Goal: Communication & Community: Answer question/provide support

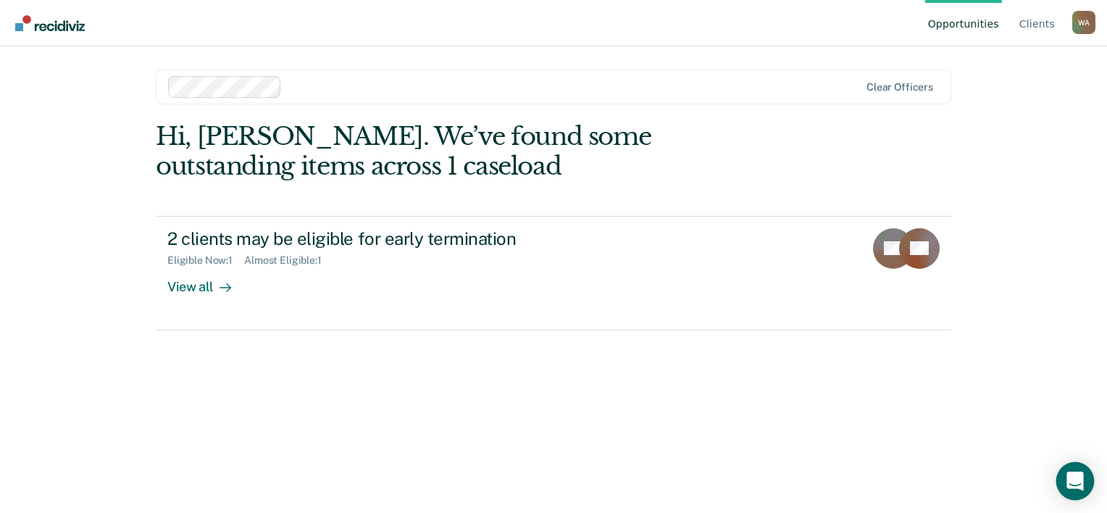
click at [1064, 483] on div "Open Intercom Messenger" at bounding box center [1075, 481] width 38 height 38
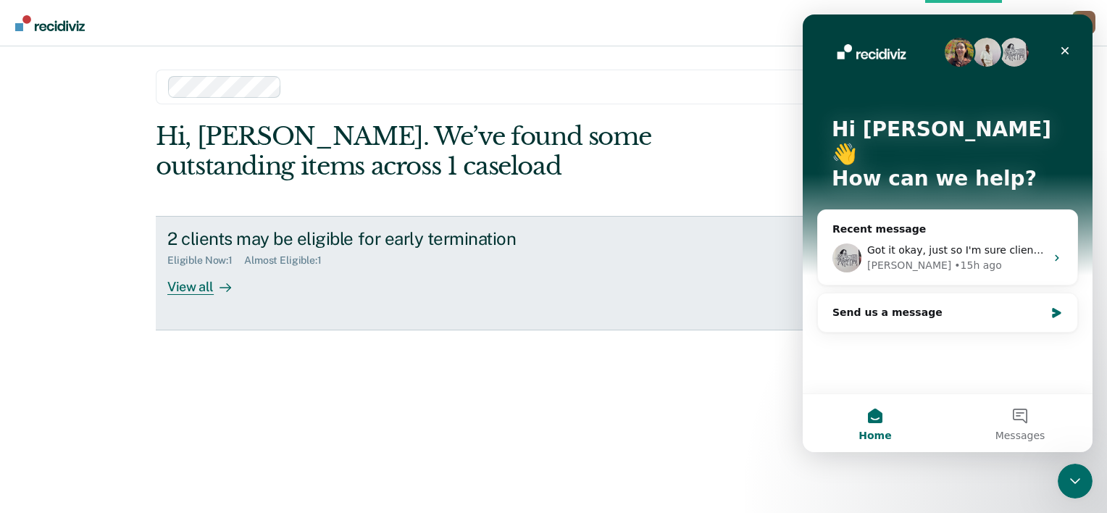
click at [377, 245] on div "2 clients may be eligible for early termination" at bounding box center [421, 238] width 509 height 21
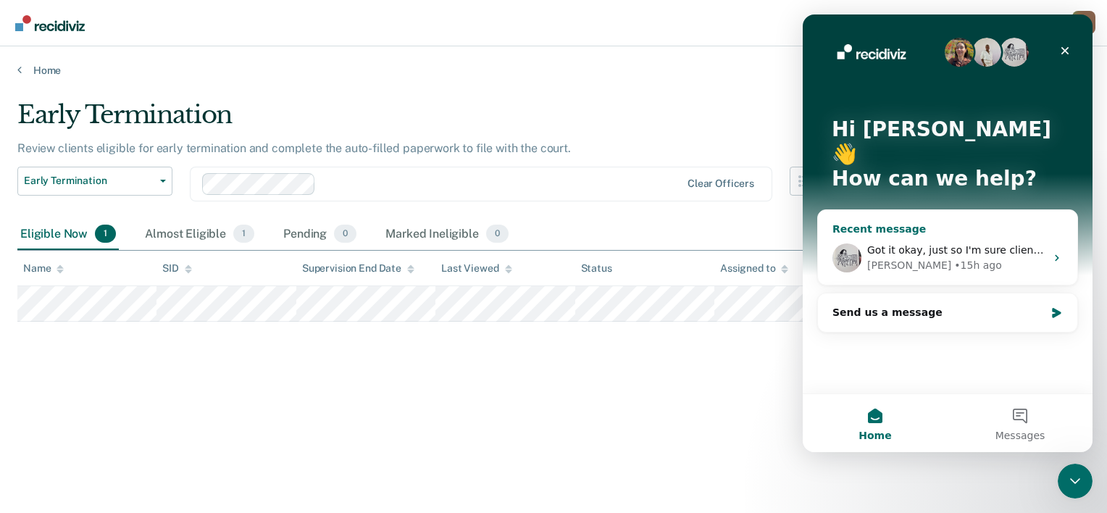
click at [974, 244] on span "Got it okay, just so I'm sure client #281409 is showing as eligible but shouldn…" at bounding box center [1078, 250] width 423 height 12
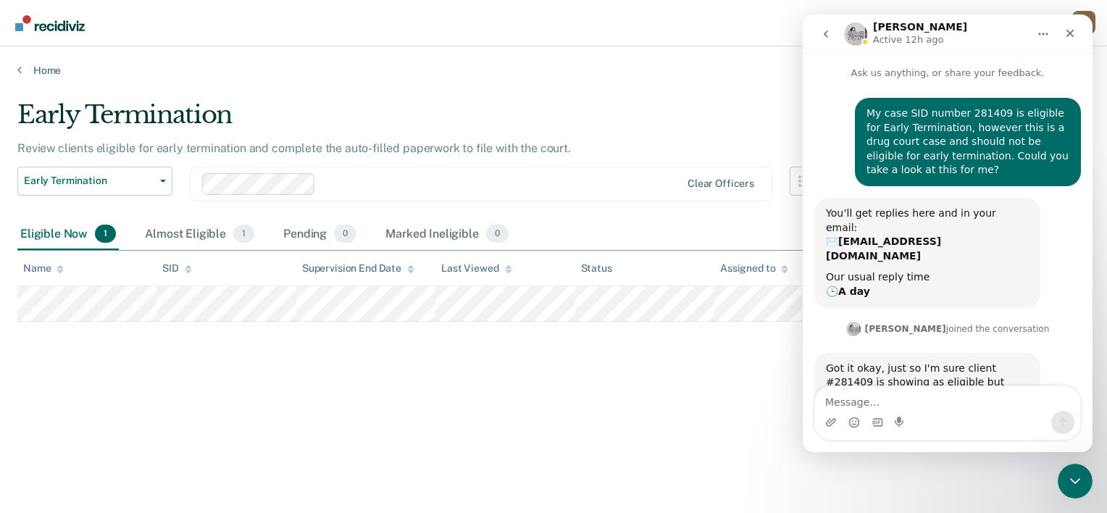
scroll to position [14, 0]
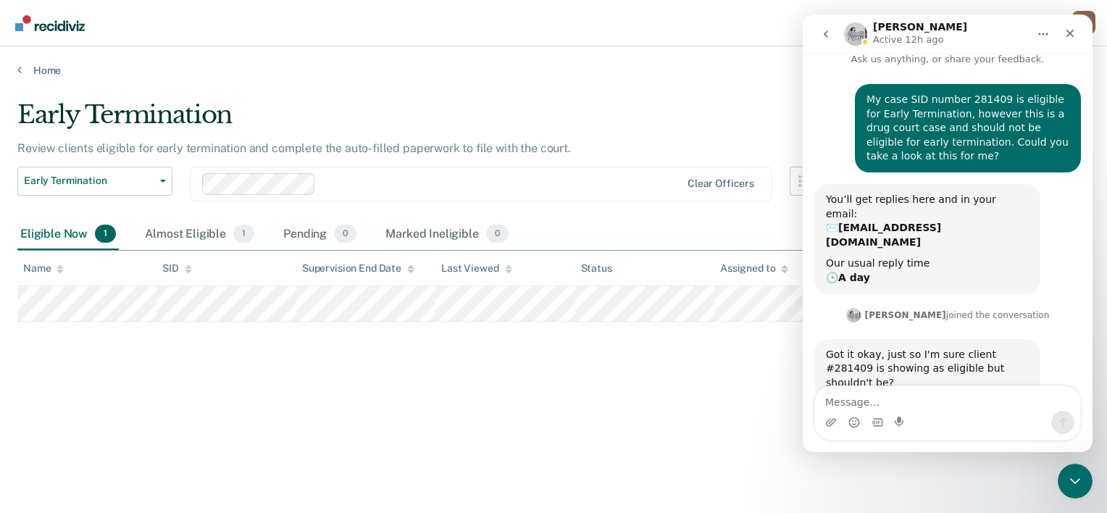
click at [994, 404] on textarea "Message…" at bounding box center [947, 398] width 265 height 25
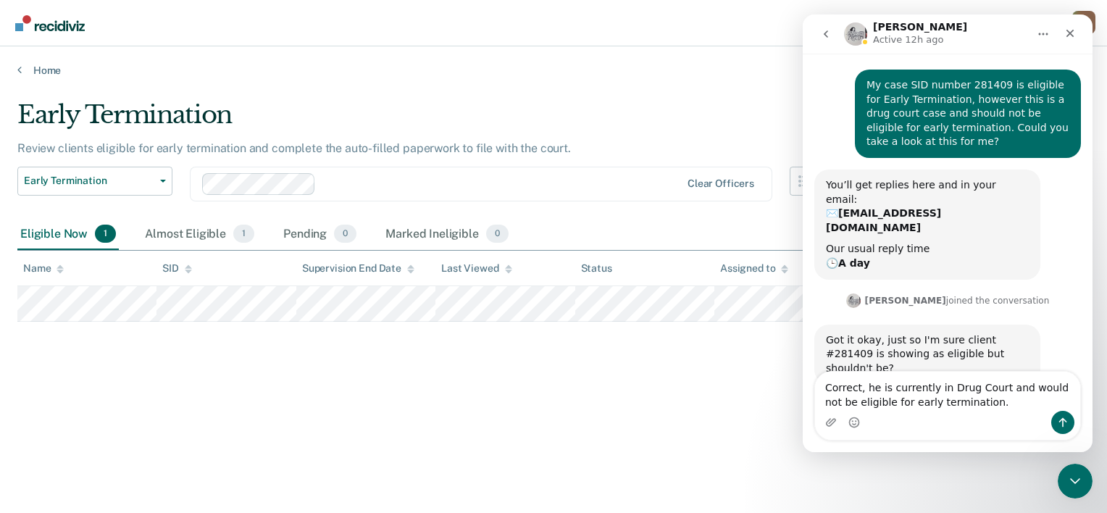
type textarea "Correct, he is currently in Drug Court and would not be eligible for early term…"
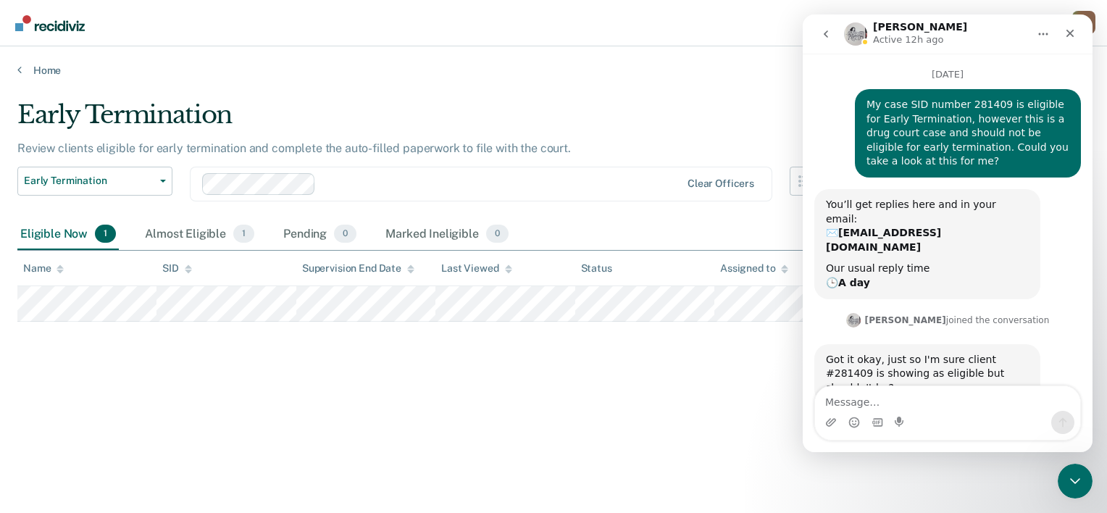
scroll to position [110, 0]
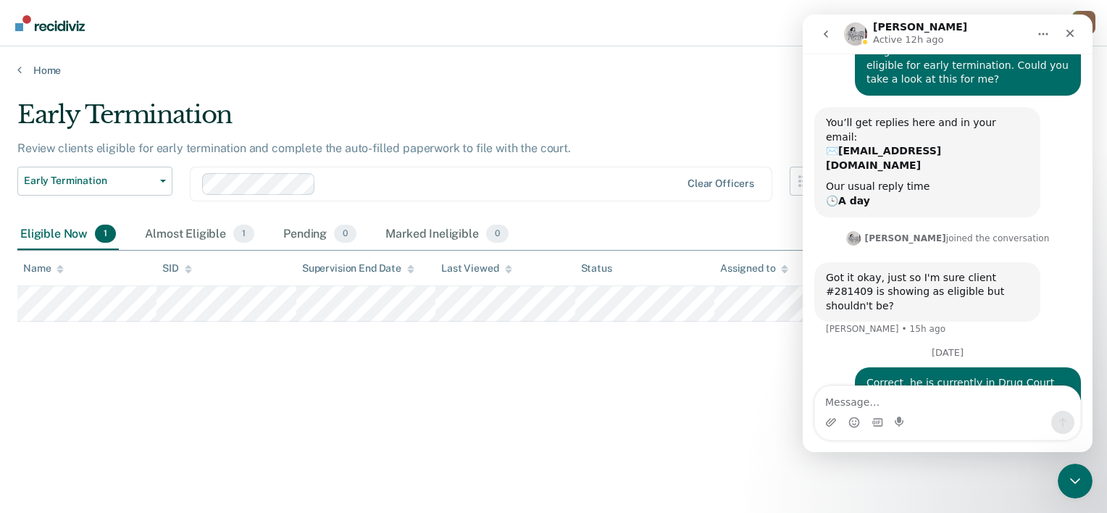
click at [547, 365] on div "Early Termination Review clients eligible for early termination and complete th…" at bounding box center [553, 252] width 1072 height 304
click at [1067, 38] on icon "Close" at bounding box center [1070, 34] width 12 height 12
